Goal: Task Accomplishment & Management: Manage account settings

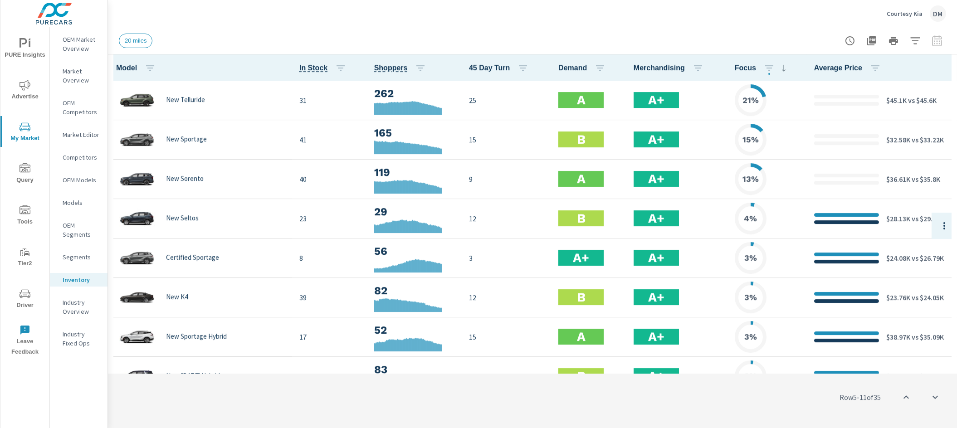
scroll to position [158, 0]
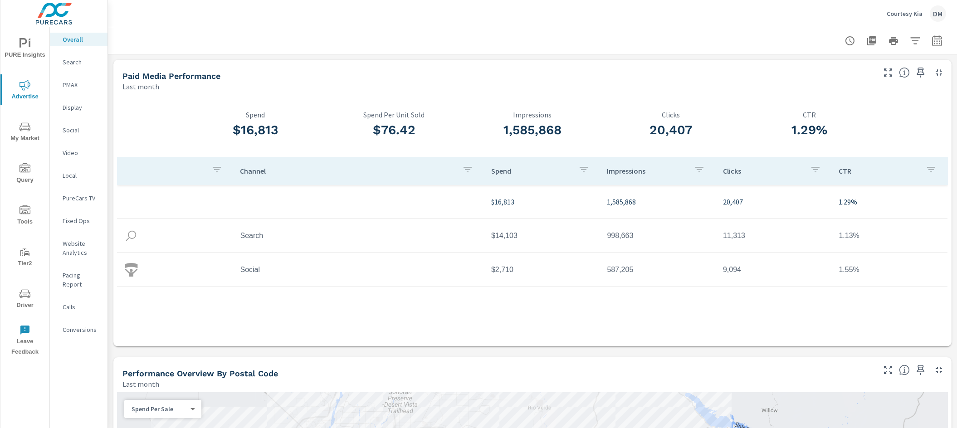
click at [911, 10] on p "Courtesy Kia" at bounding box center [904, 14] width 36 height 8
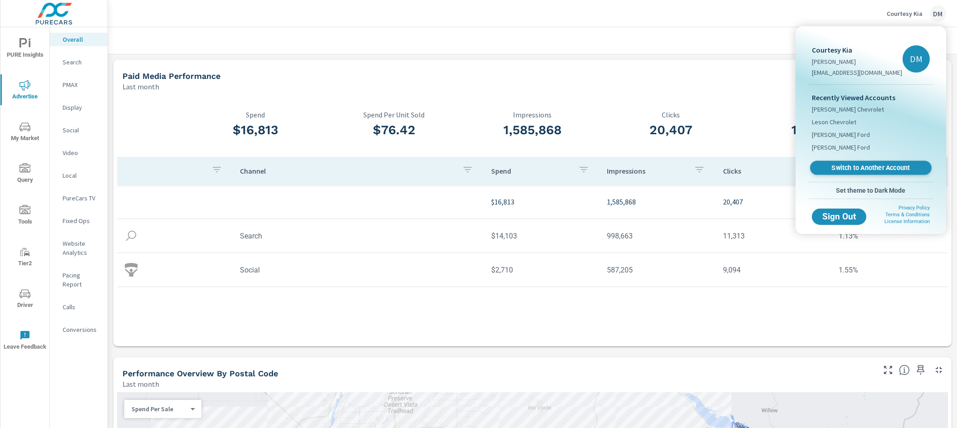
click at [839, 173] on link "Switch to Another Account" at bounding box center [870, 168] width 121 height 14
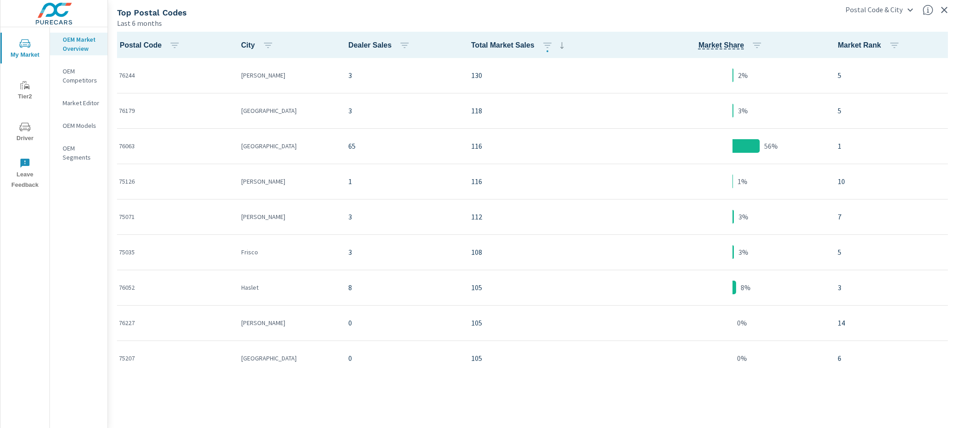
scroll to position [0, 0]
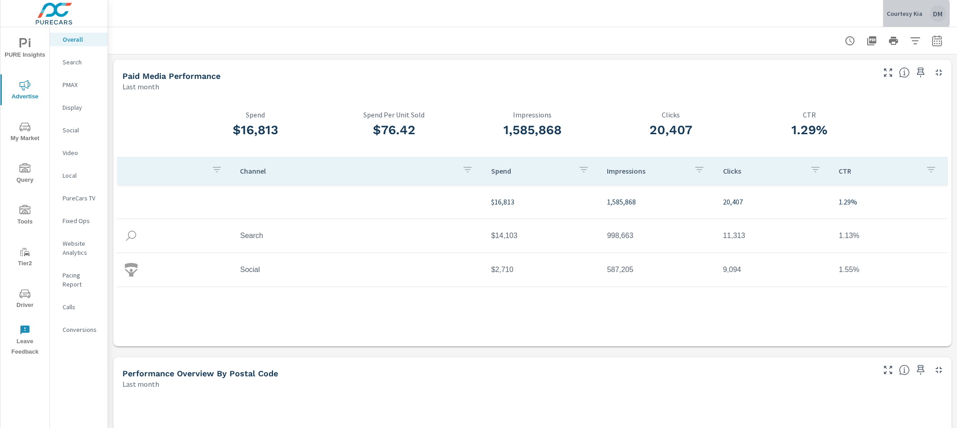
click at [909, 14] on p "Courtesy Kia" at bounding box center [904, 14] width 36 height 8
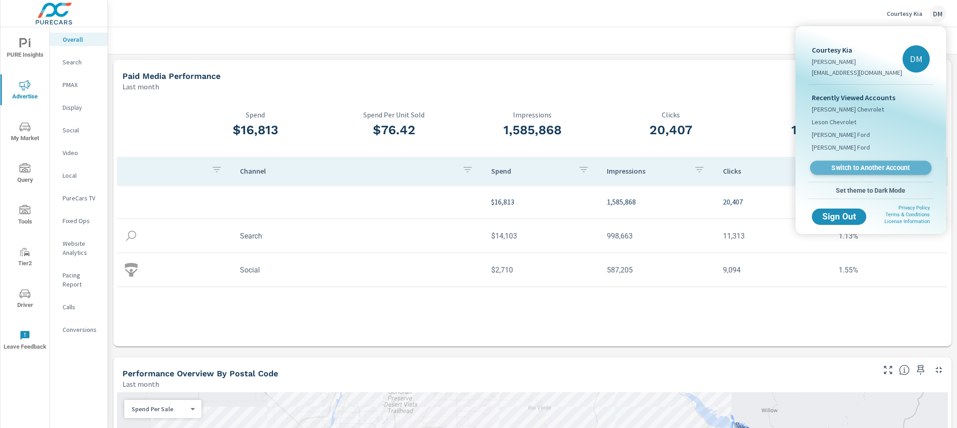
click at [850, 169] on span "Switch to Another Account" at bounding box center [870, 168] width 111 height 9
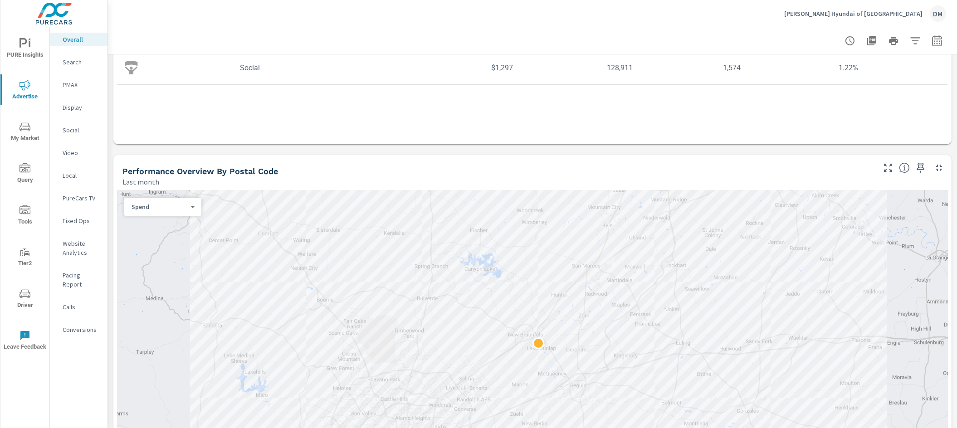
scroll to position [363, 0]
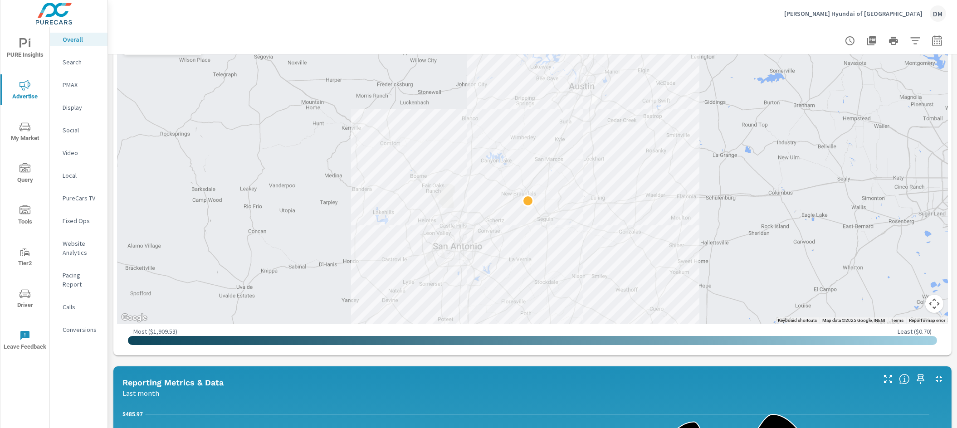
drag, startPoint x: 729, startPoint y: 178, endPoint x: 608, endPoint y: 194, distance: 121.2
click at [608, 194] on div at bounding box center [654, 328] width 478 height 270
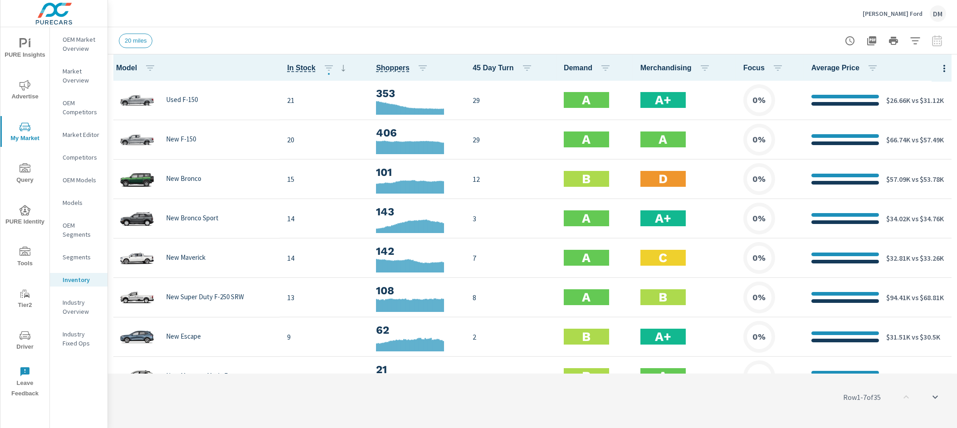
scroll to position [0, 0]
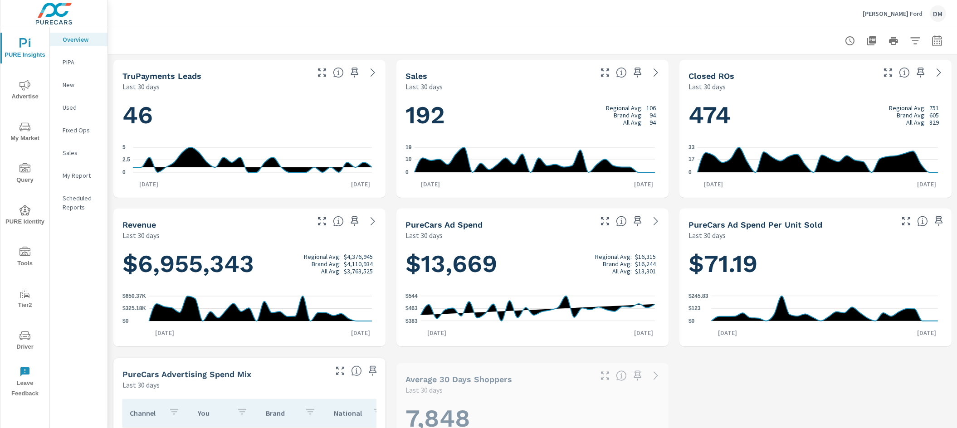
scroll to position [0, 0]
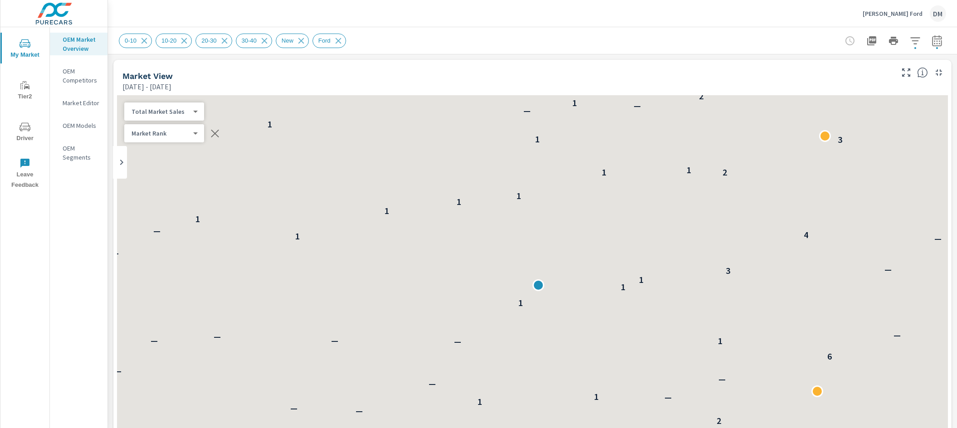
scroll to position [0, 0]
